Goal: Task Accomplishment & Management: Complete application form

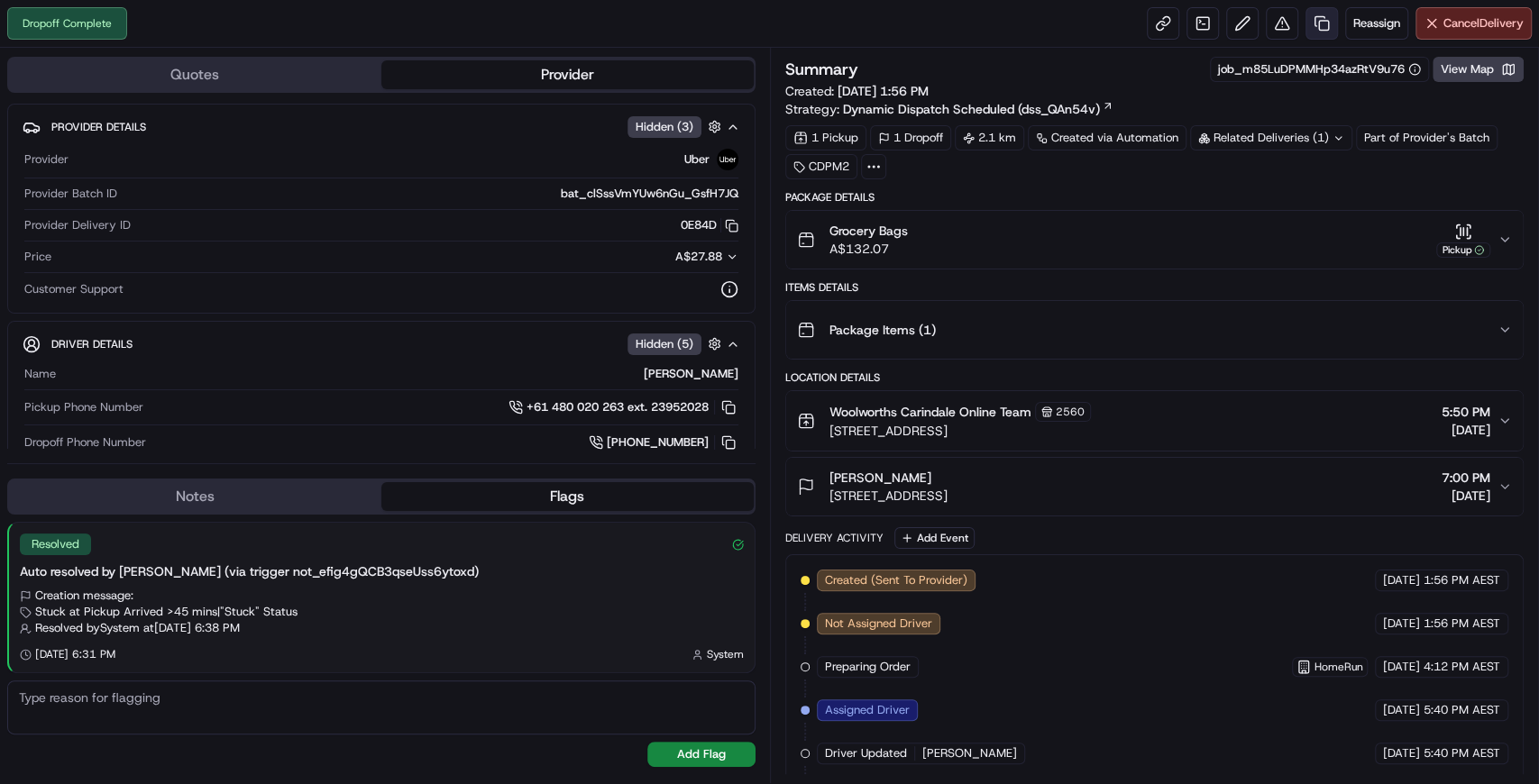
click at [1323, 24] on link at bounding box center [1320, 23] width 32 height 32
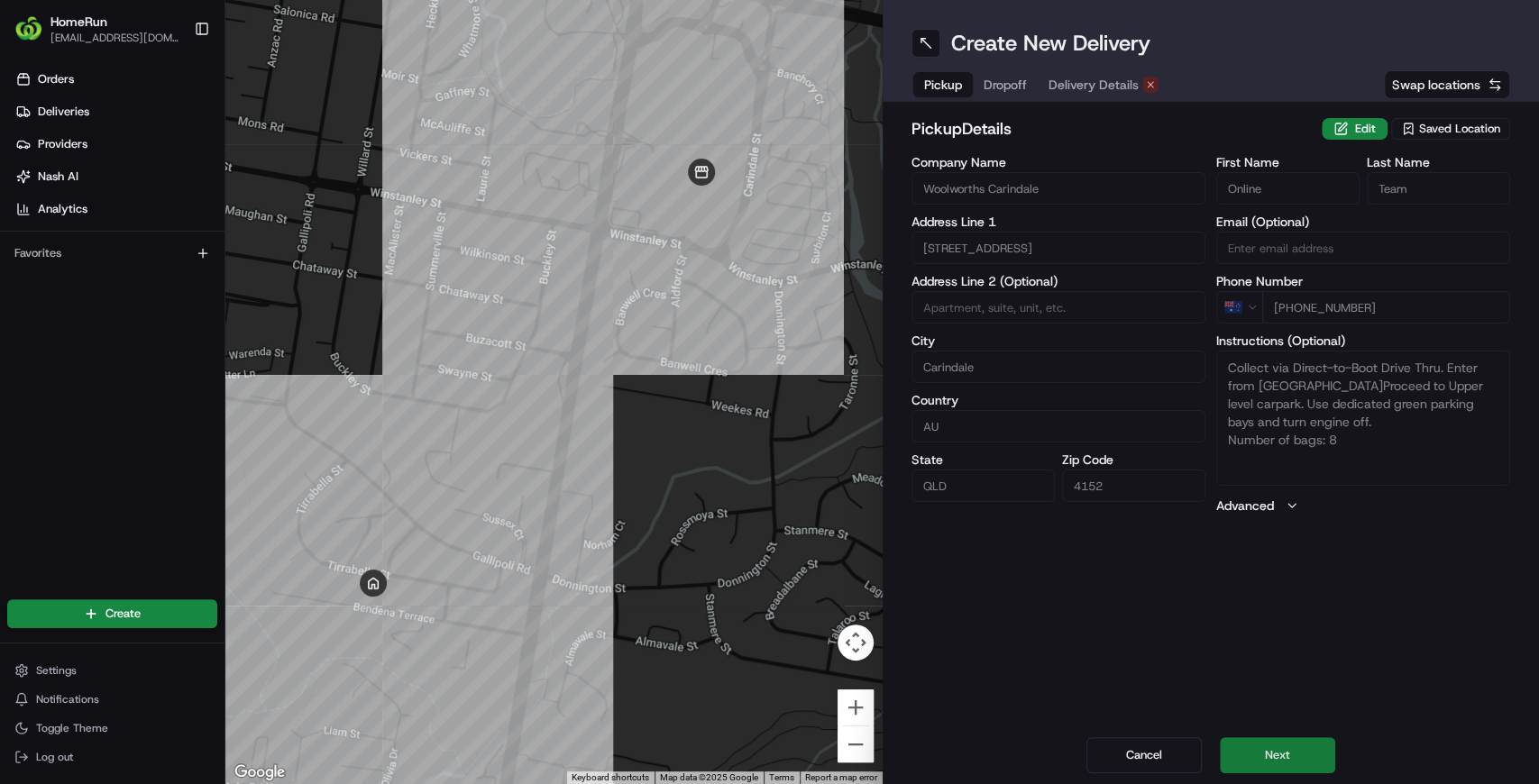
click at [1304, 756] on button "Next" at bounding box center [1277, 755] width 116 height 36
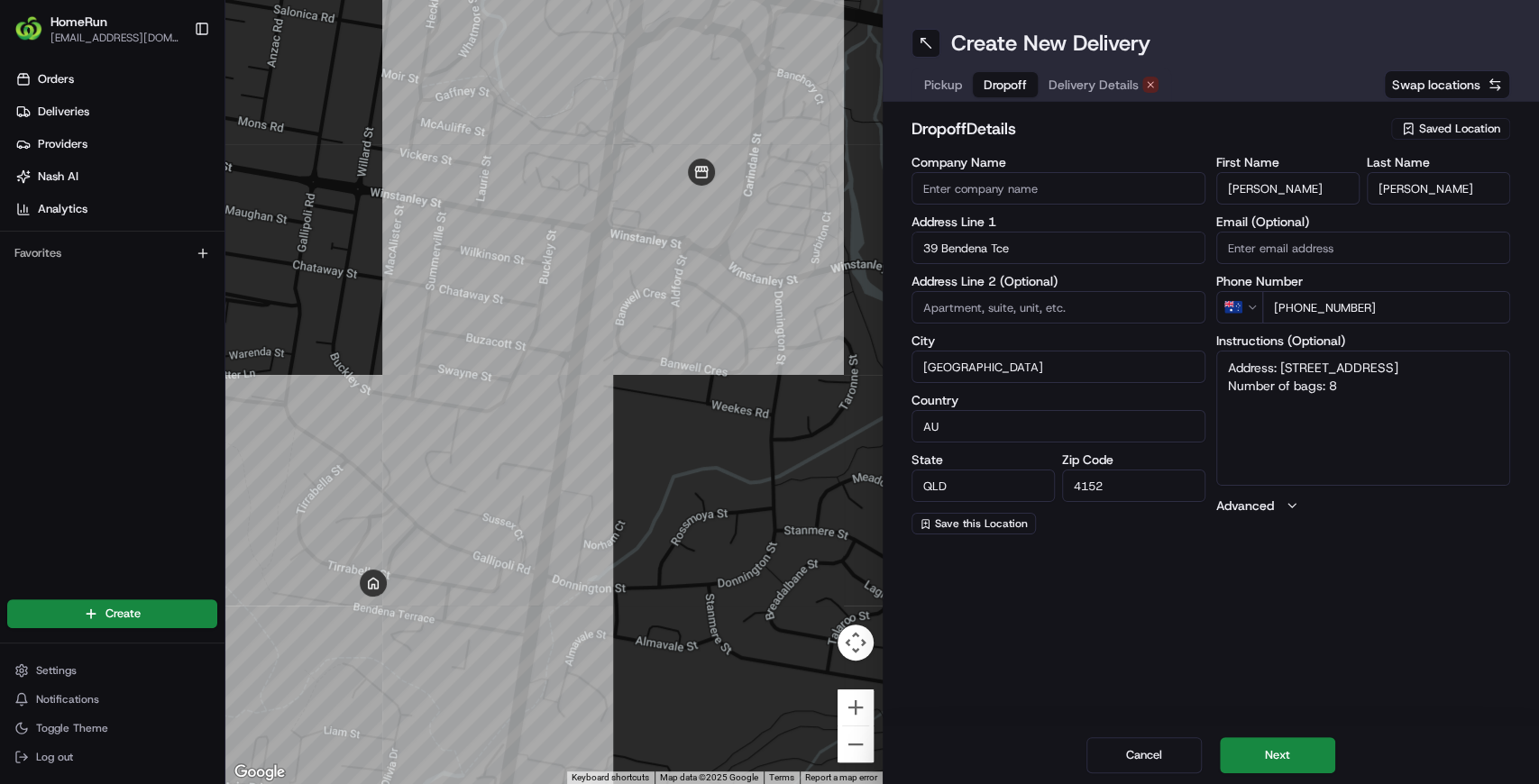
click at [1196, 679] on div "Create New Delivery Pickup Dropoff Delivery Details Swap locations dropoff Deta…" at bounding box center [1211, 392] width 657 height 784
click at [1399, 726] on div "Cancel Next" at bounding box center [1211, 755] width 657 height 58
click at [1401, 737] on div "Cancel Next" at bounding box center [1211, 755] width 657 height 58
click at [1379, 752] on div "Cancel Next" at bounding box center [1211, 755] width 657 height 58
click at [1249, 668] on div "Create New Delivery Pickup Dropoff Delivery Details Swap locations dropoff Deta…" at bounding box center [1211, 392] width 657 height 784
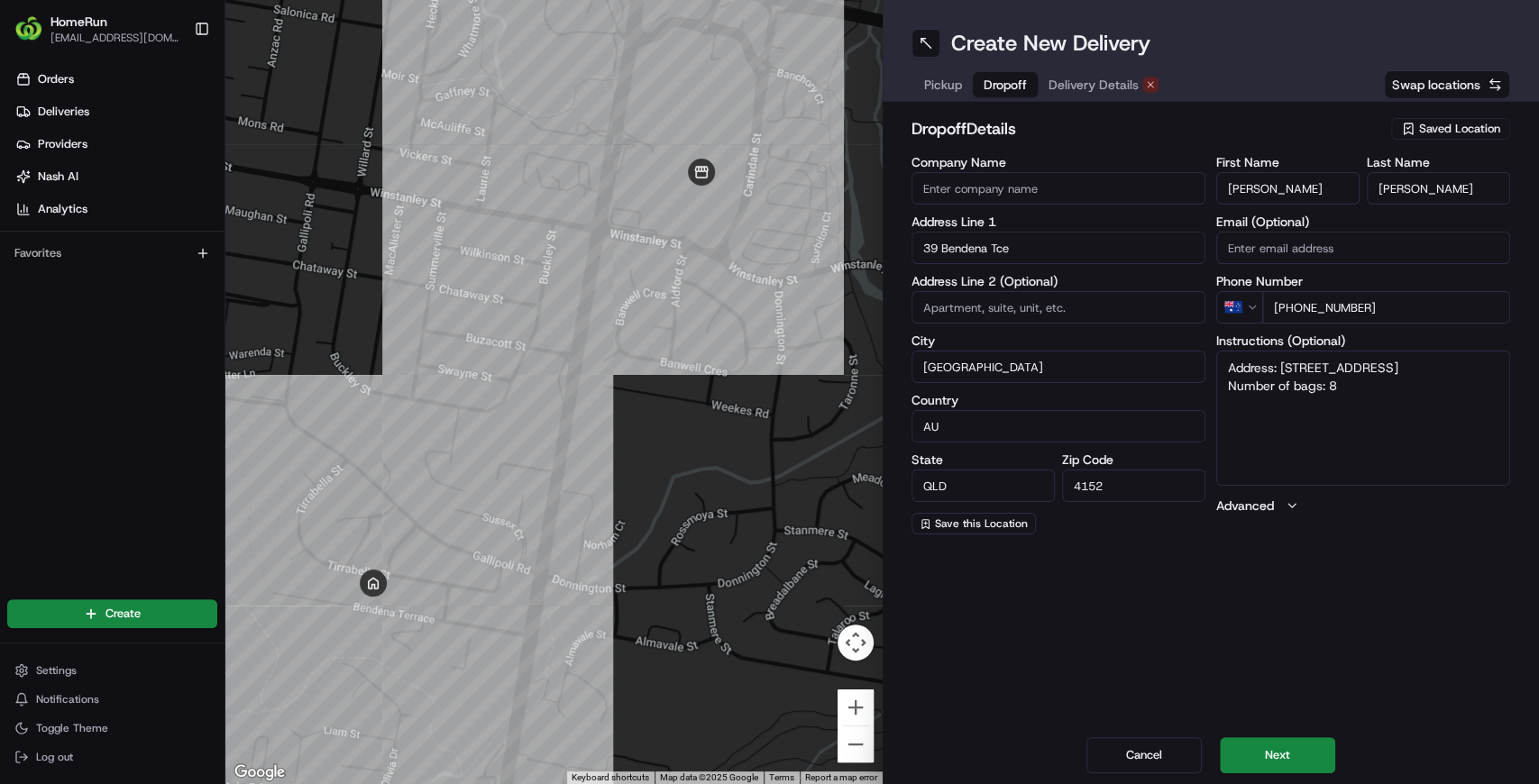
click at [1405, 730] on div "Cancel Next" at bounding box center [1211, 755] width 657 height 58
click at [1289, 671] on div "Create New Delivery Pickup Dropoff Delivery Details Swap locations dropoff Deta…" at bounding box center [1211, 392] width 657 height 784
click at [1427, 660] on div "Create New Delivery Pickup Dropoff Delivery Details Swap locations dropoff Deta…" at bounding box center [1211, 392] width 657 height 784
click at [1299, 750] on button "Next" at bounding box center [1277, 755] width 116 height 36
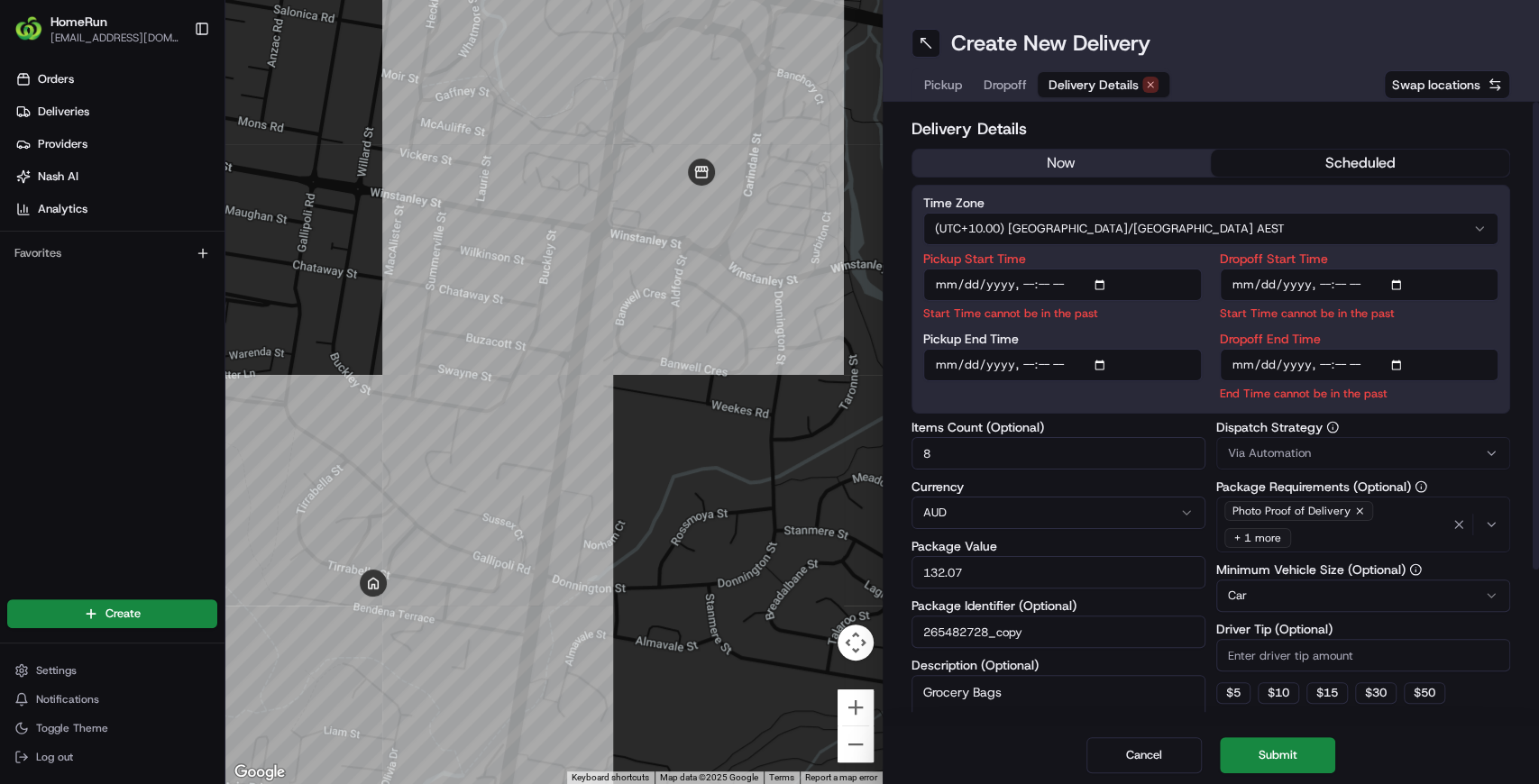
click at [967, 747] on div "Cancel Submit" at bounding box center [1211, 755] width 657 height 58
click at [1058, 158] on button "now" at bounding box center [1062, 164] width 298 height 27
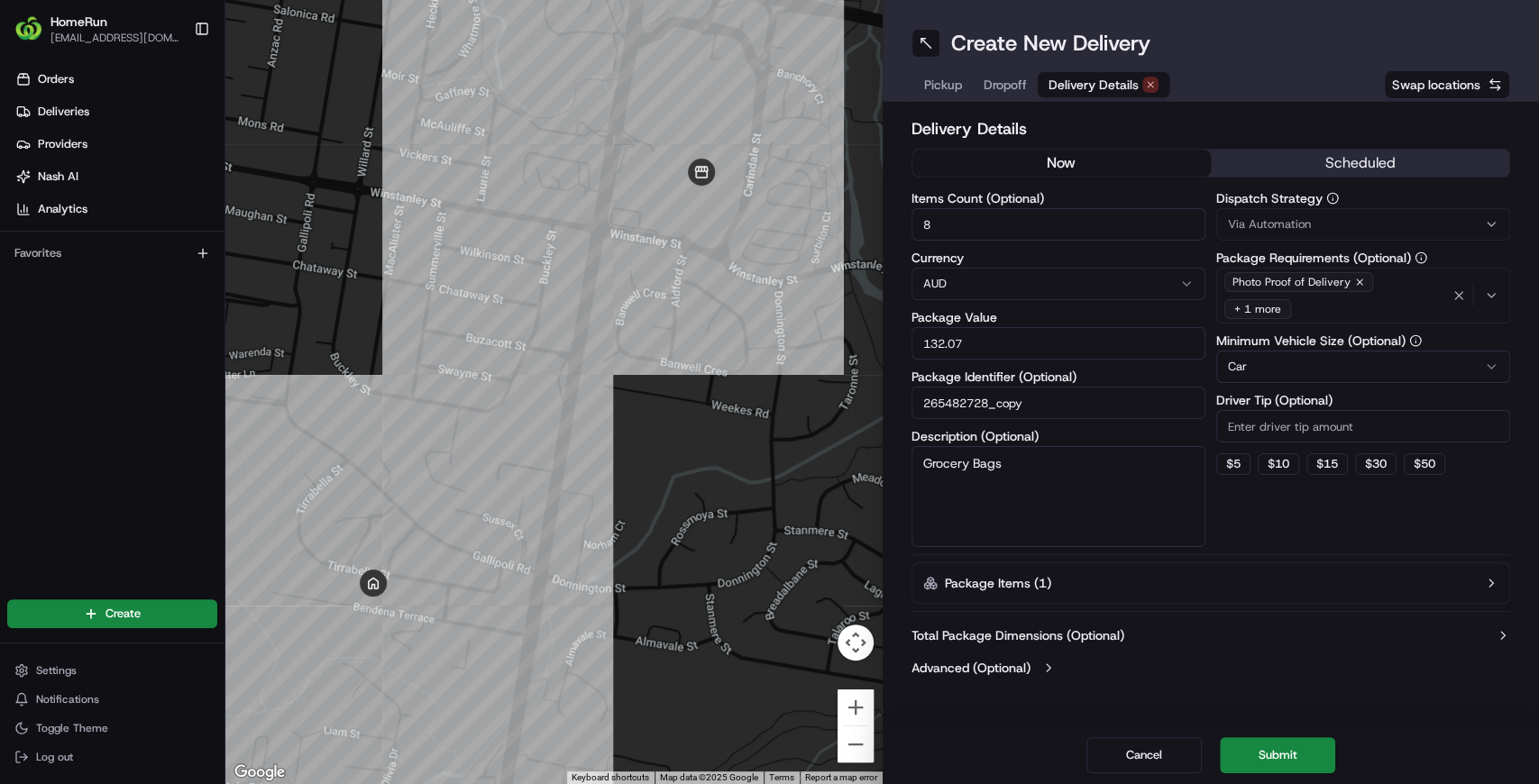
click at [1042, 168] on button "now" at bounding box center [1062, 164] width 298 height 27
click at [1305, 710] on div "Create New Delivery Pickup Dropoff Delivery Details Swap locations Delivery Det…" at bounding box center [1211, 392] width 657 height 784
click at [1303, 753] on button "Submit" at bounding box center [1277, 755] width 116 height 36
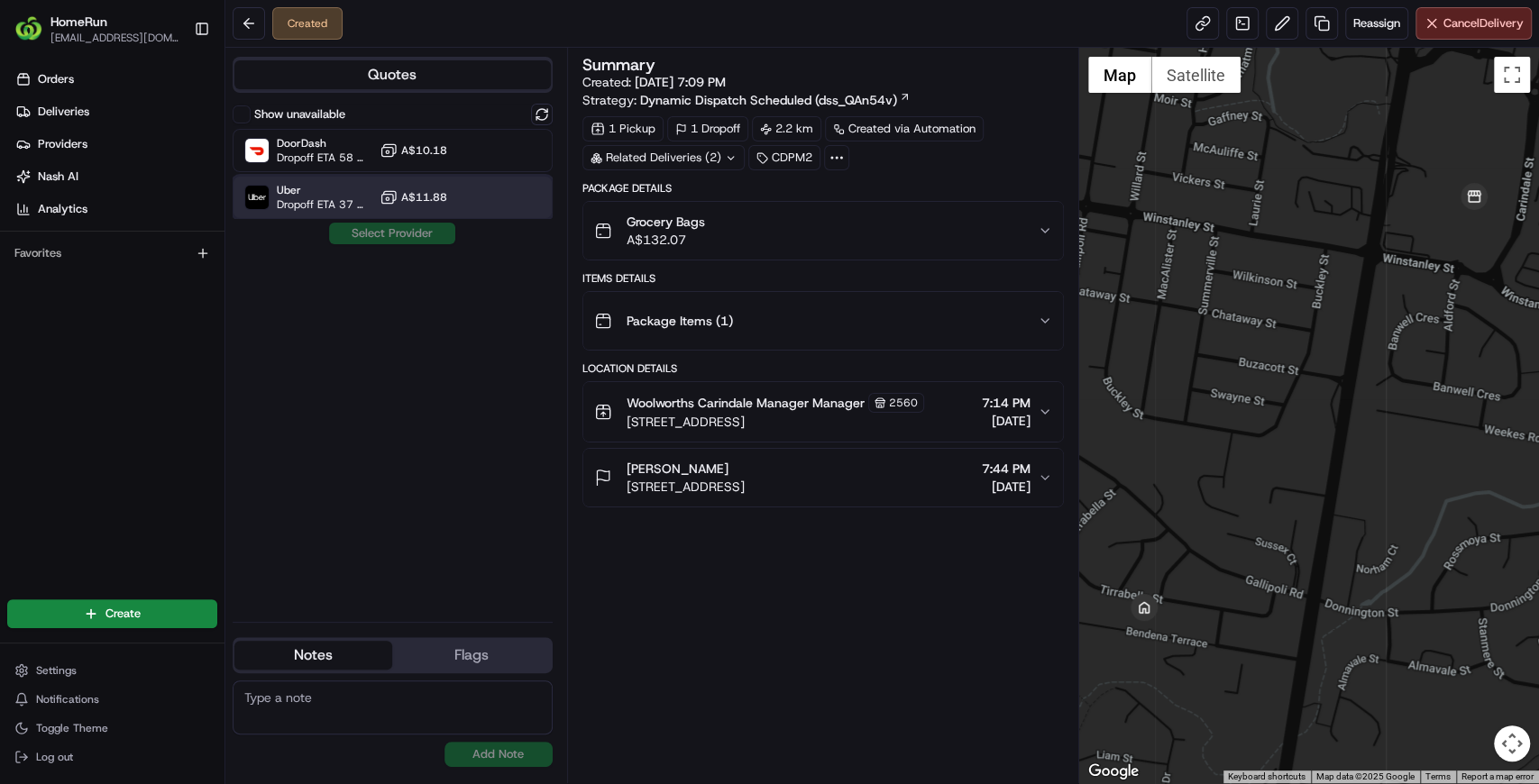
click at [293, 191] on span "Uber" at bounding box center [323, 190] width 95 height 15
click at [417, 234] on button "Assign Provider" at bounding box center [392, 233] width 128 height 22
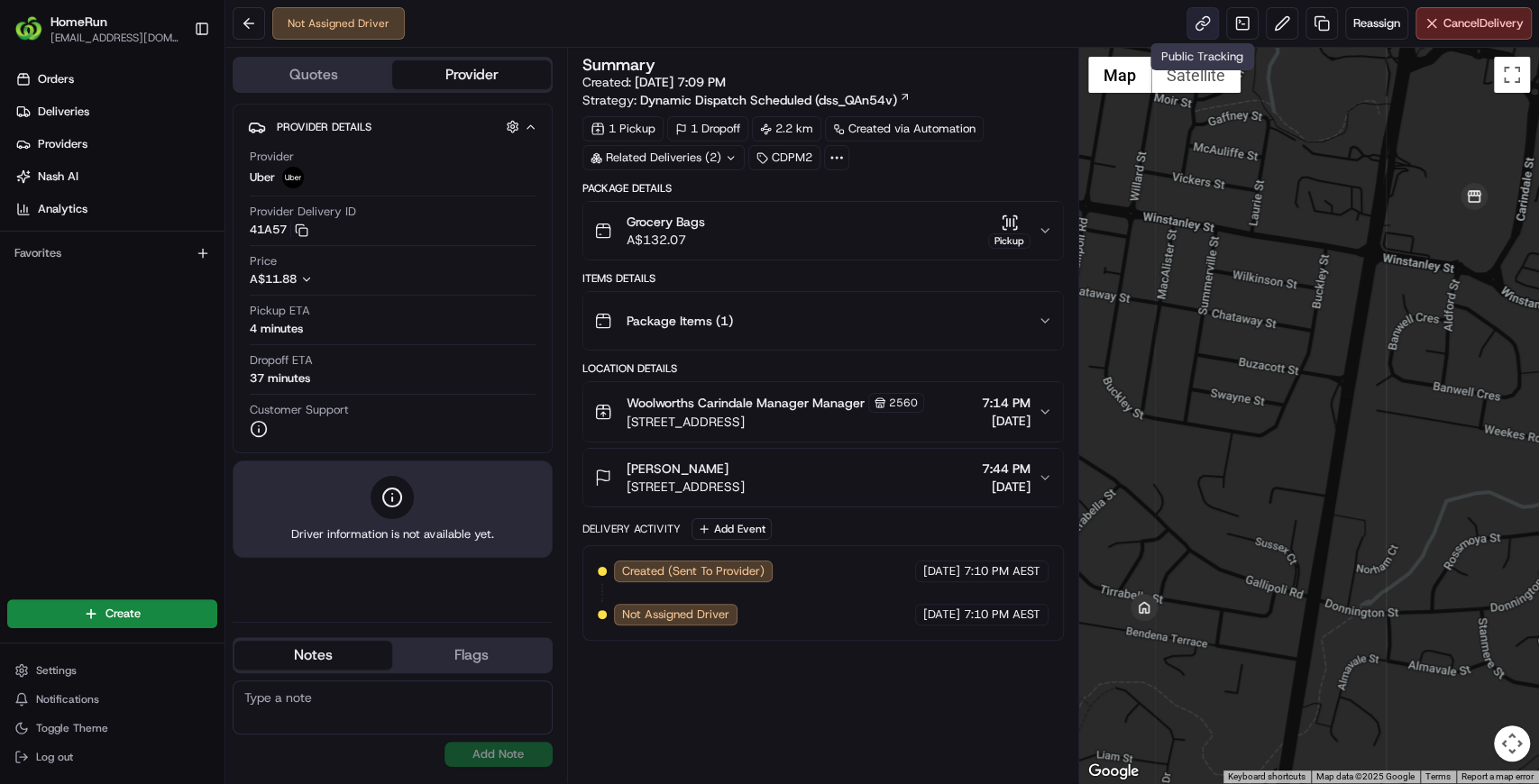
click at [1205, 17] on link at bounding box center [1202, 23] width 32 height 32
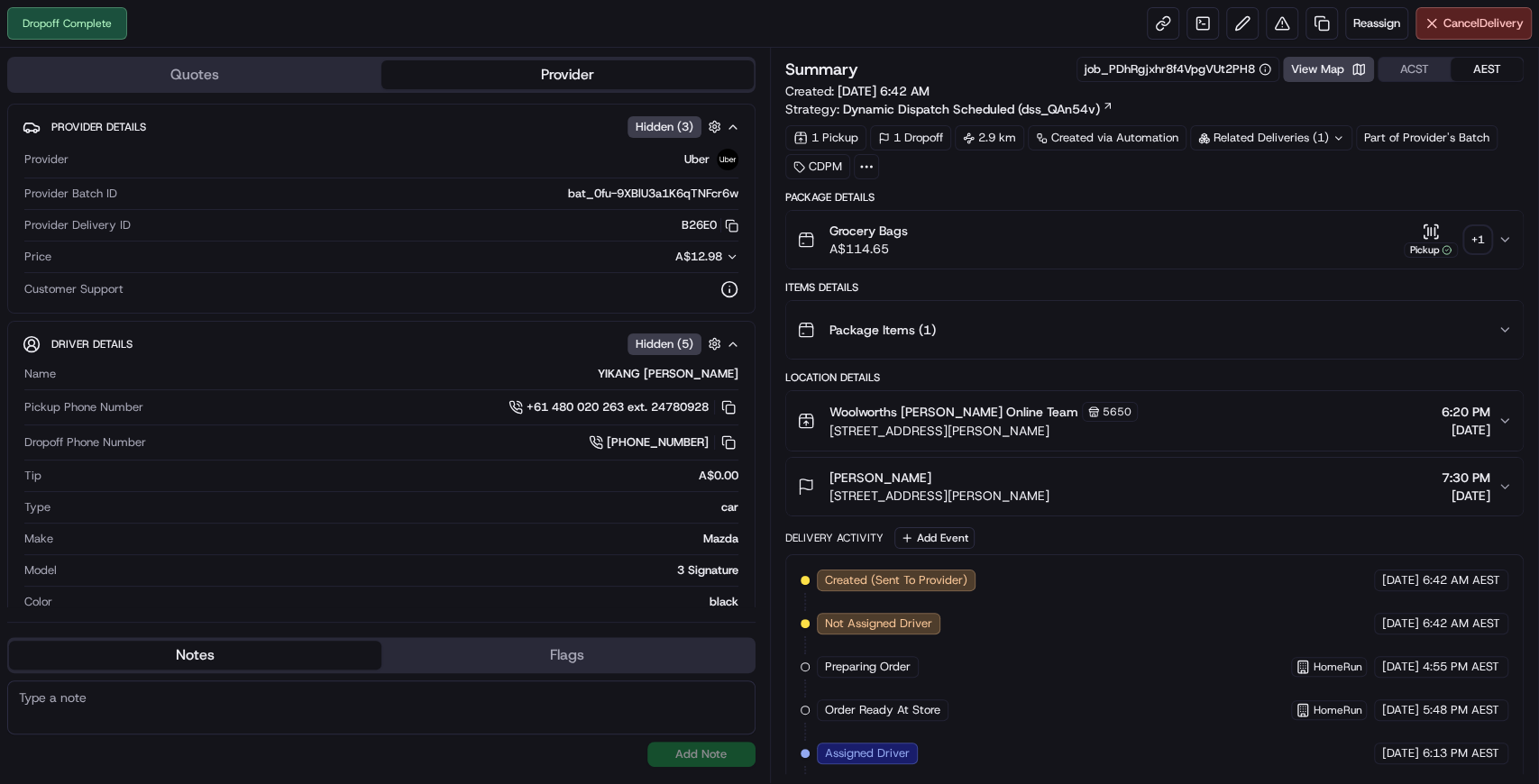
click at [1480, 244] on div "+ 1" at bounding box center [1477, 240] width 25 height 25
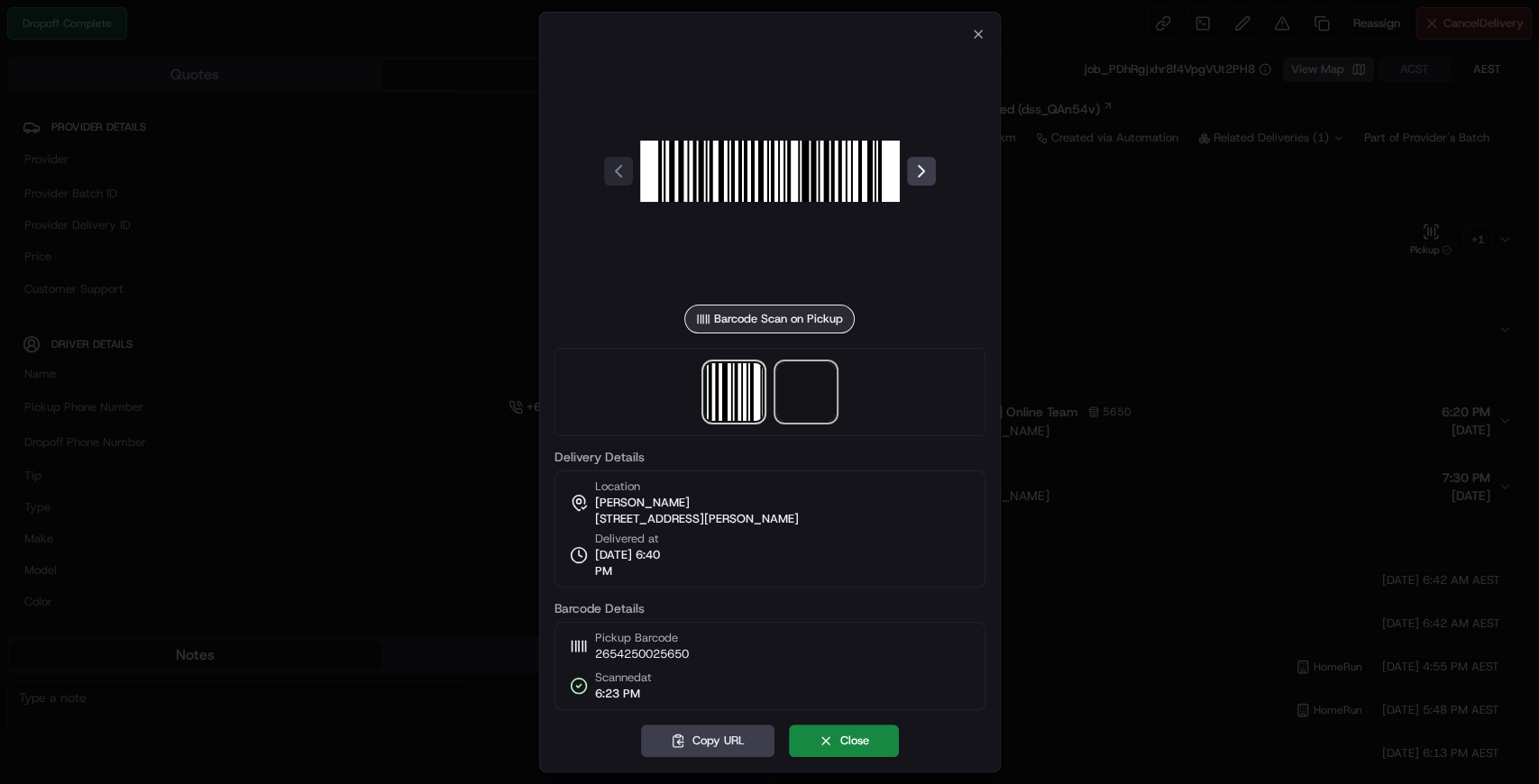
click at [829, 408] on span at bounding box center [806, 392] width 58 height 58
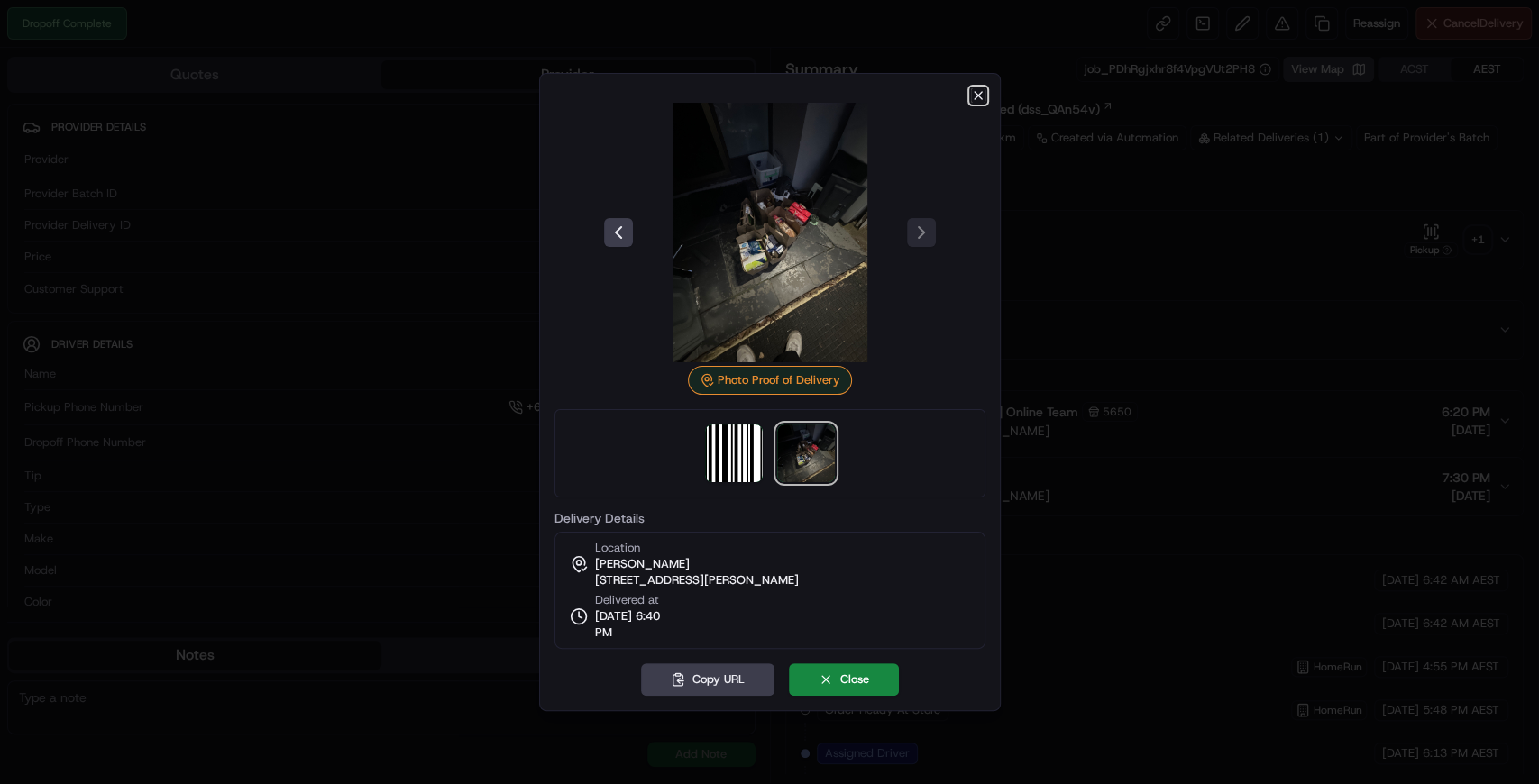
click at [974, 99] on icon "button" at bounding box center [977, 95] width 7 height 7
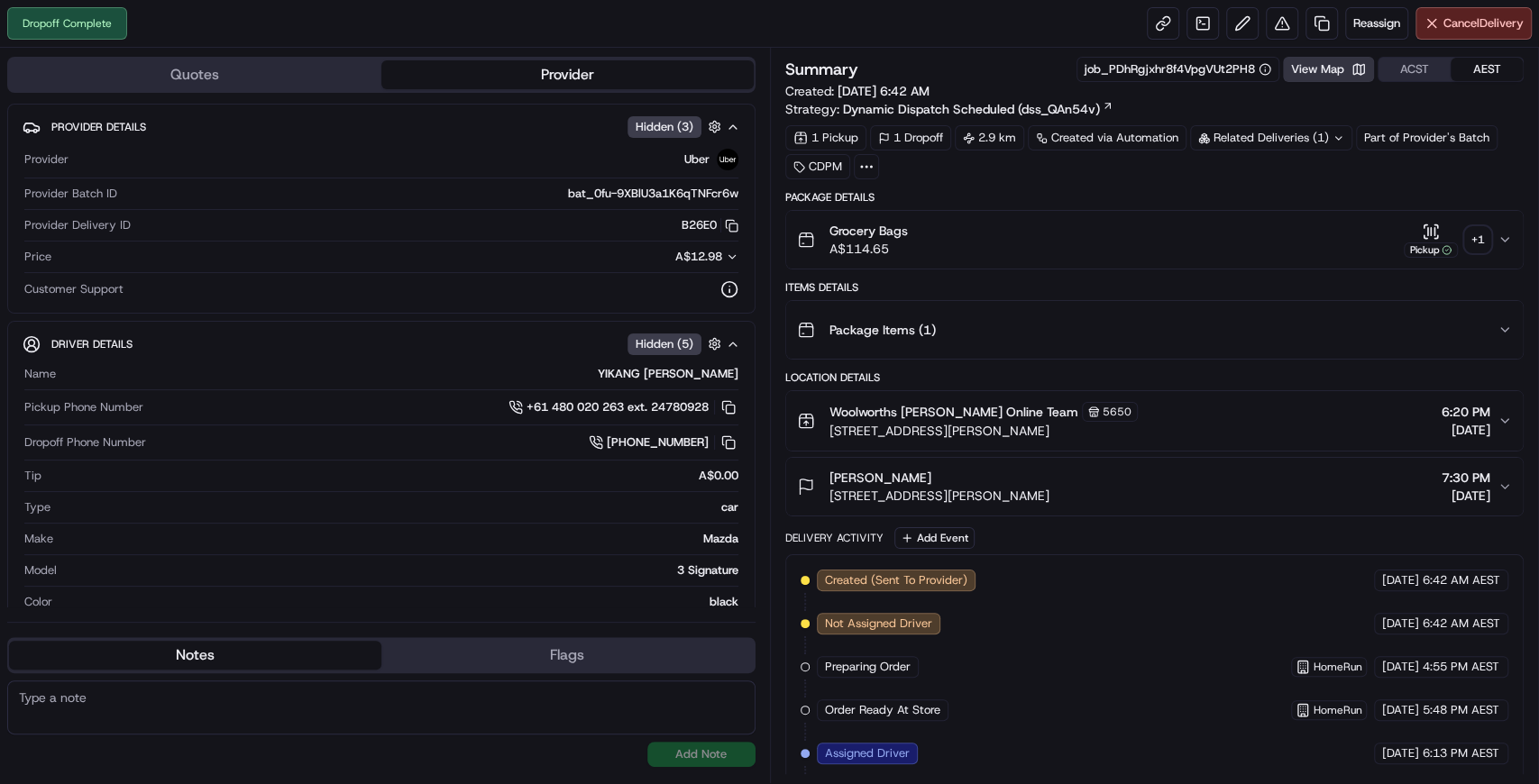
click at [1325, 69] on button "View Map" at bounding box center [1327, 70] width 91 height 25
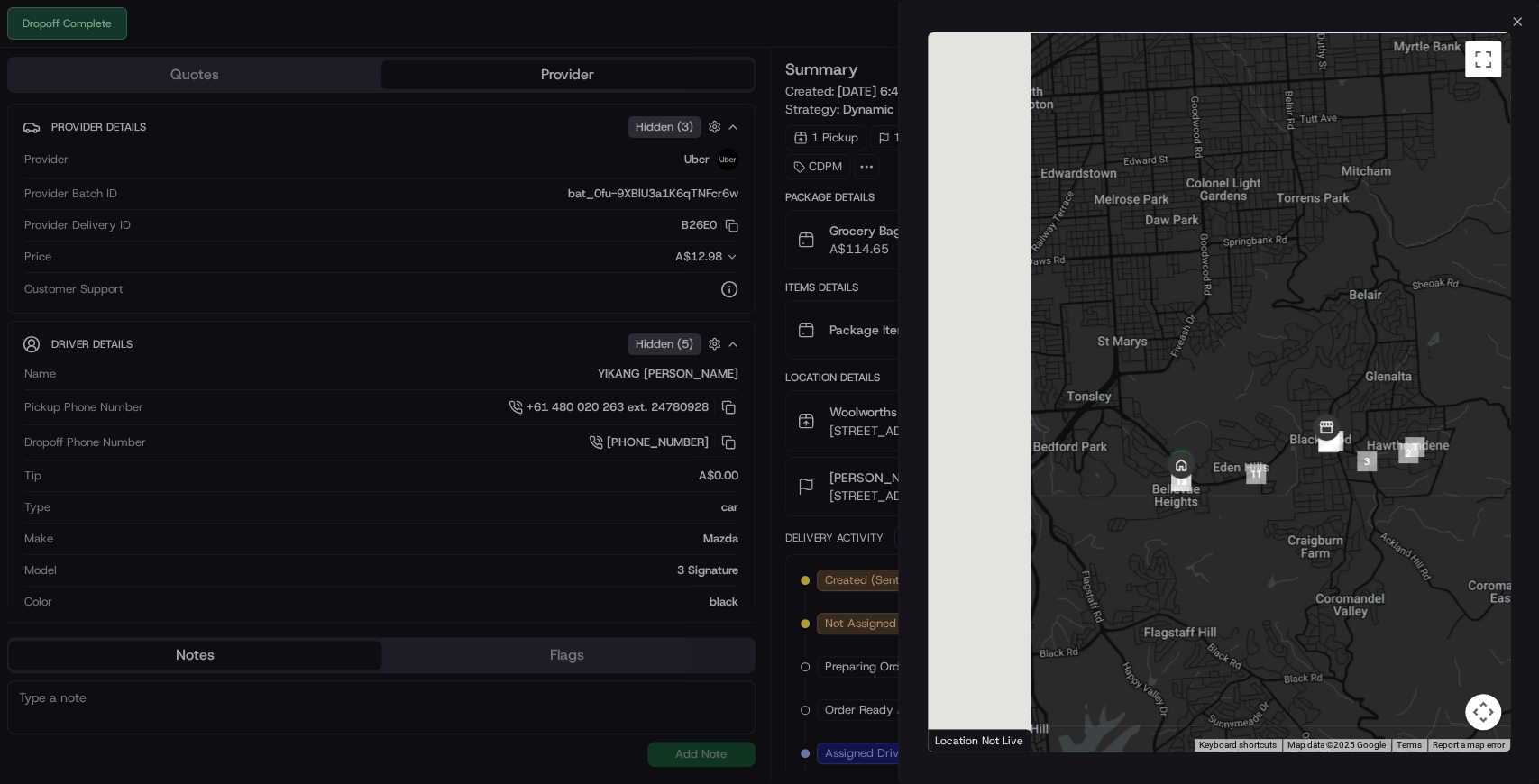
drag, startPoint x: 1058, startPoint y: 453, endPoint x: 1203, endPoint y: 517, distance: 158.5
click at [1206, 527] on div at bounding box center [1218, 392] width 582 height 719
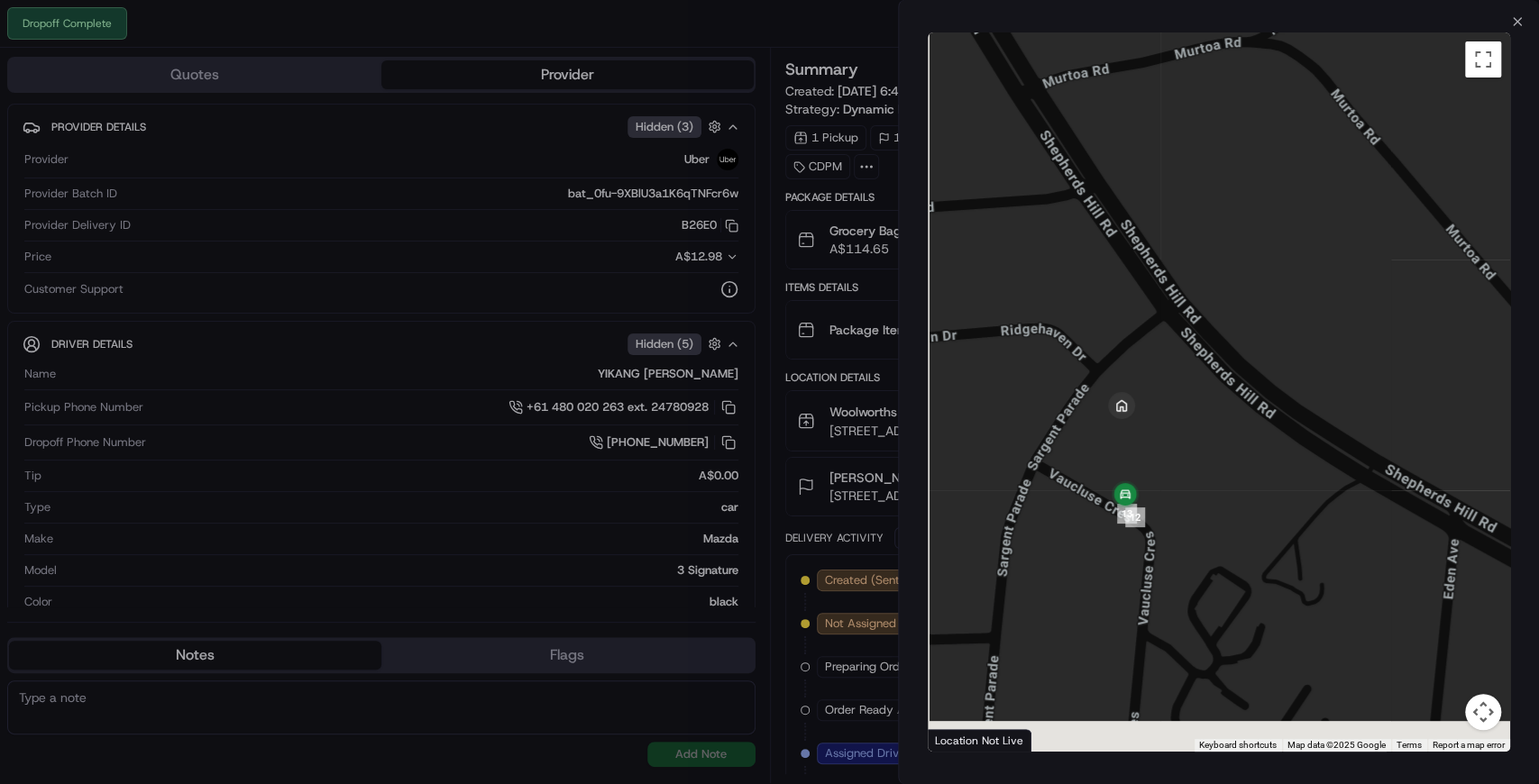
drag, startPoint x: 1170, startPoint y: 532, endPoint x: 1216, endPoint y: 437, distance: 105.6
click at [1216, 437] on div at bounding box center [1218, 392] width 582 height 719
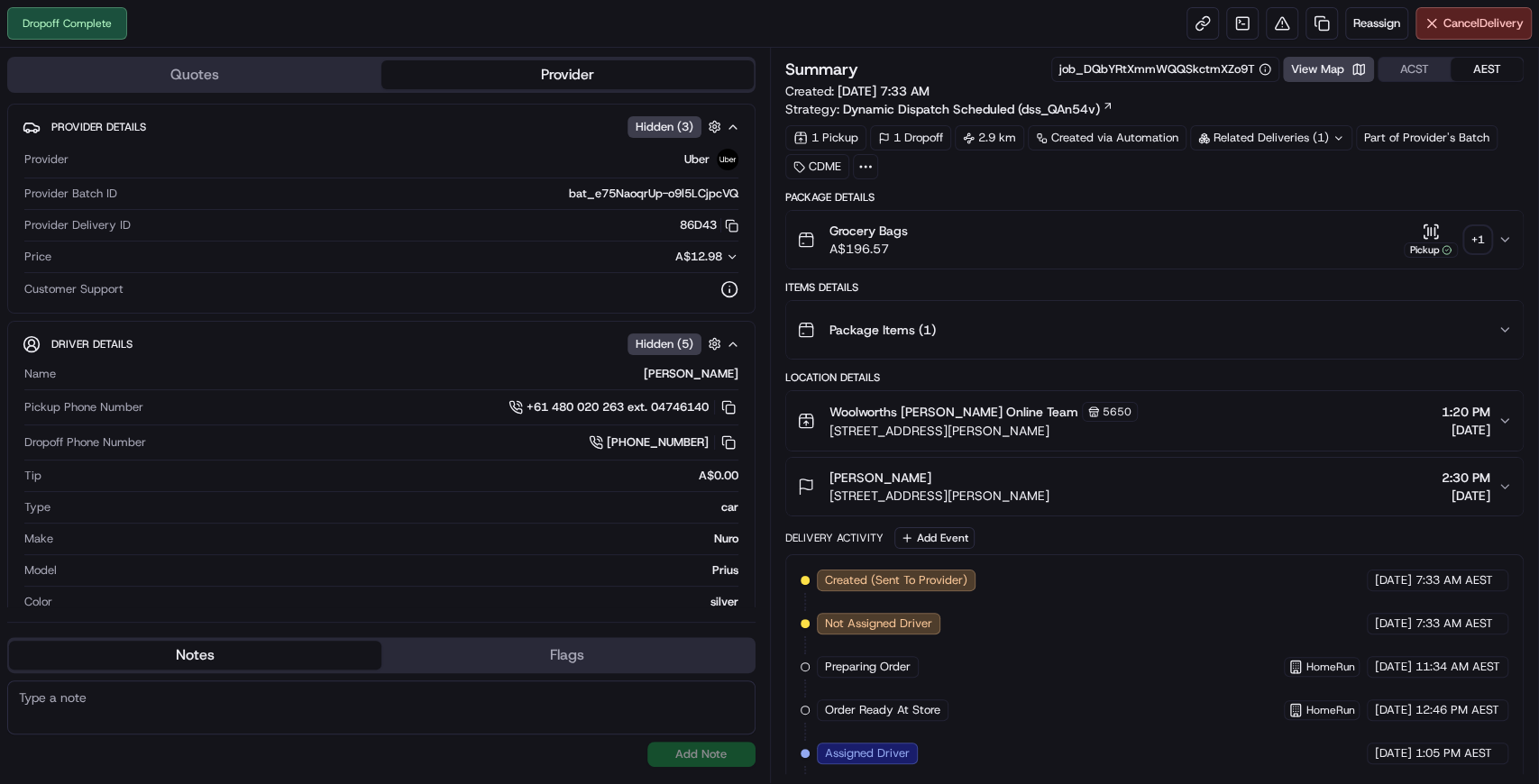
click at [1478, 236] on div "+ 1" at bounding box center [1477, 240] width 25 height 25
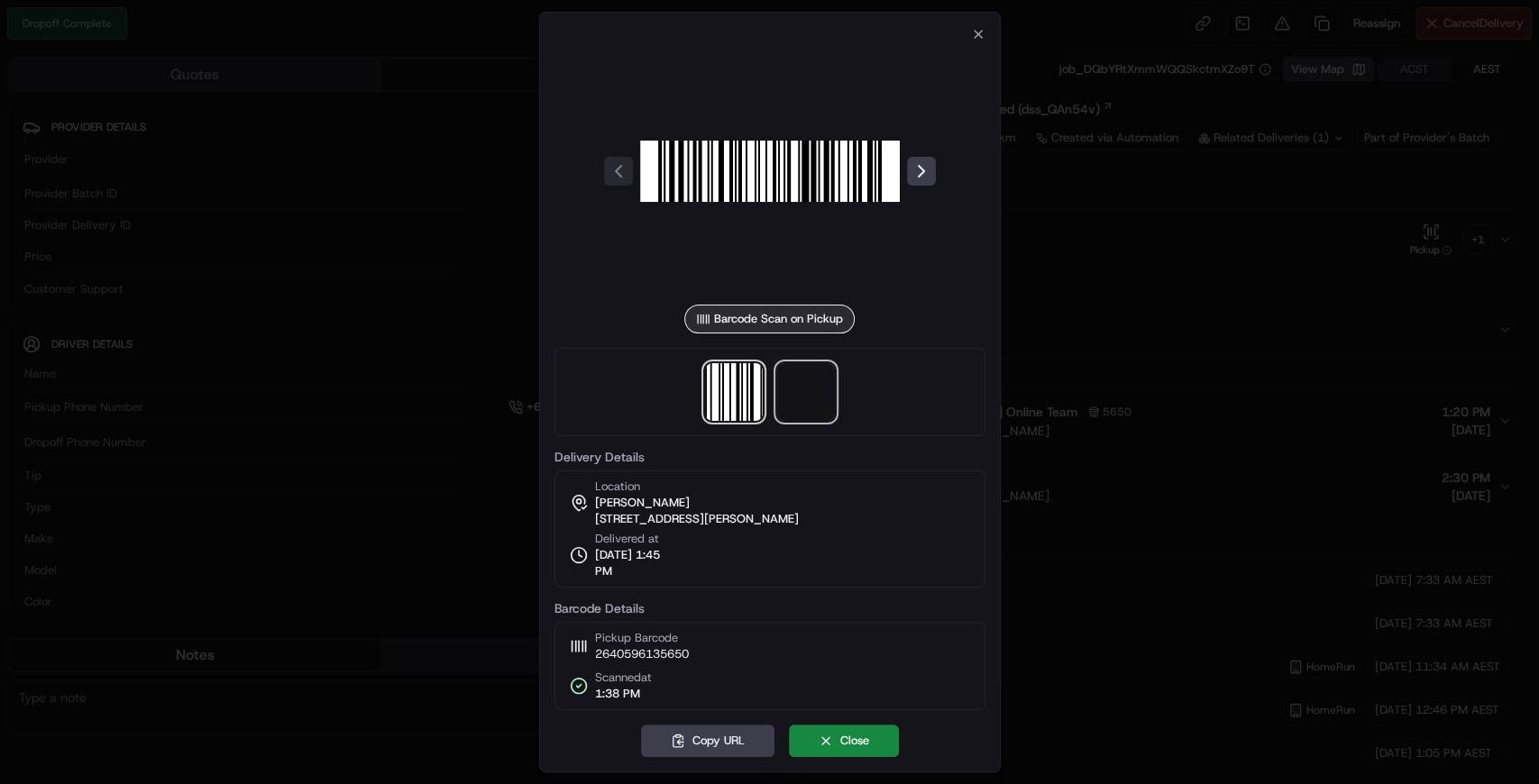
click at [798, 404] on span at bounding box center [806, 392] width 58 height 58
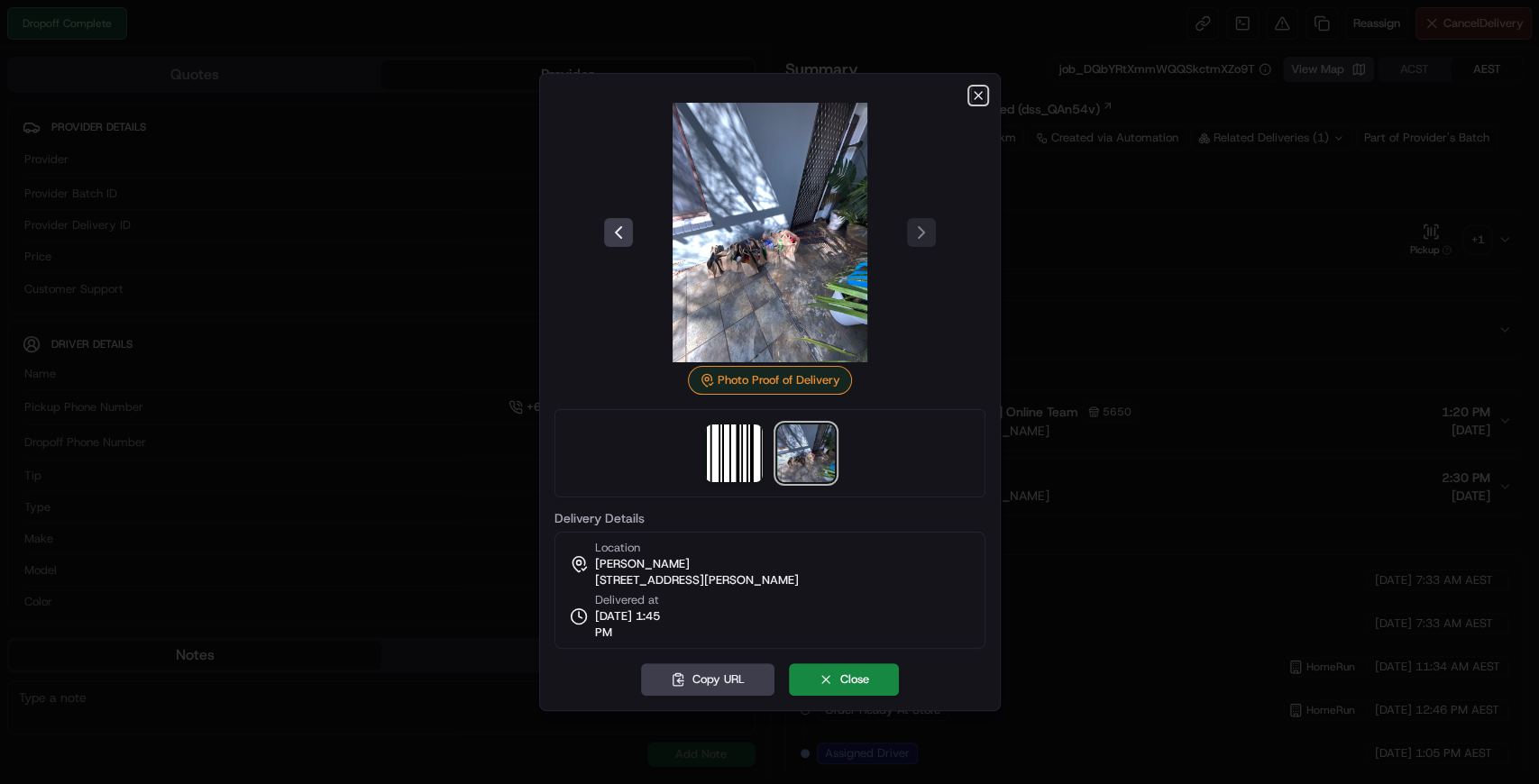
click at [981, 98] on icon "button" at bounding box center [977, 95] width 15 height 15
